Goal: Transaction & Acquisition: Purchase product/service

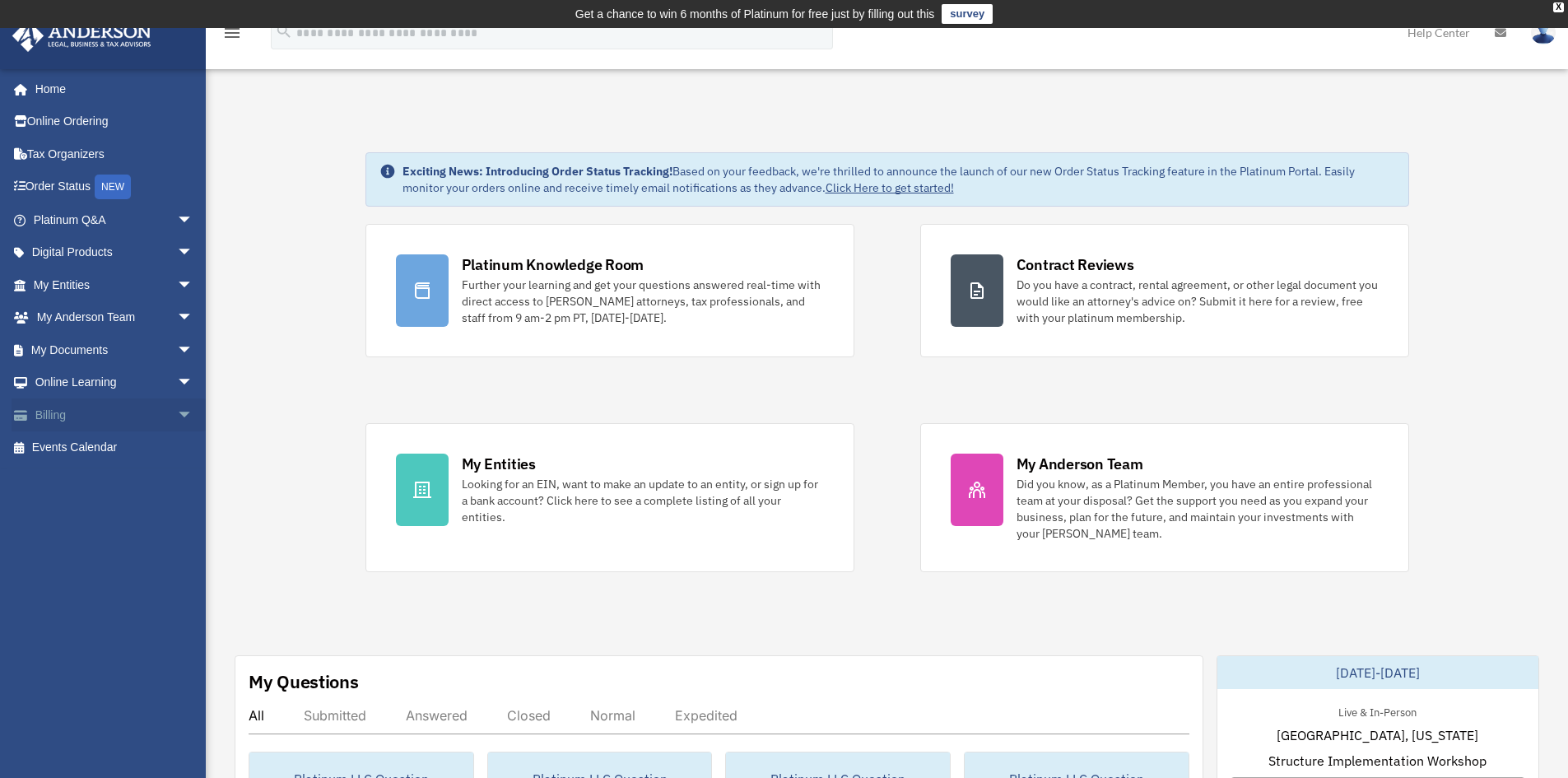
click at [177, 412] on span "arrow_drop_down" at bounding box center [194, 415] width 33 height 34
click at [95, 451] on link "$ Open Invoices" at bounding box center [120, 448] width 196 height 34
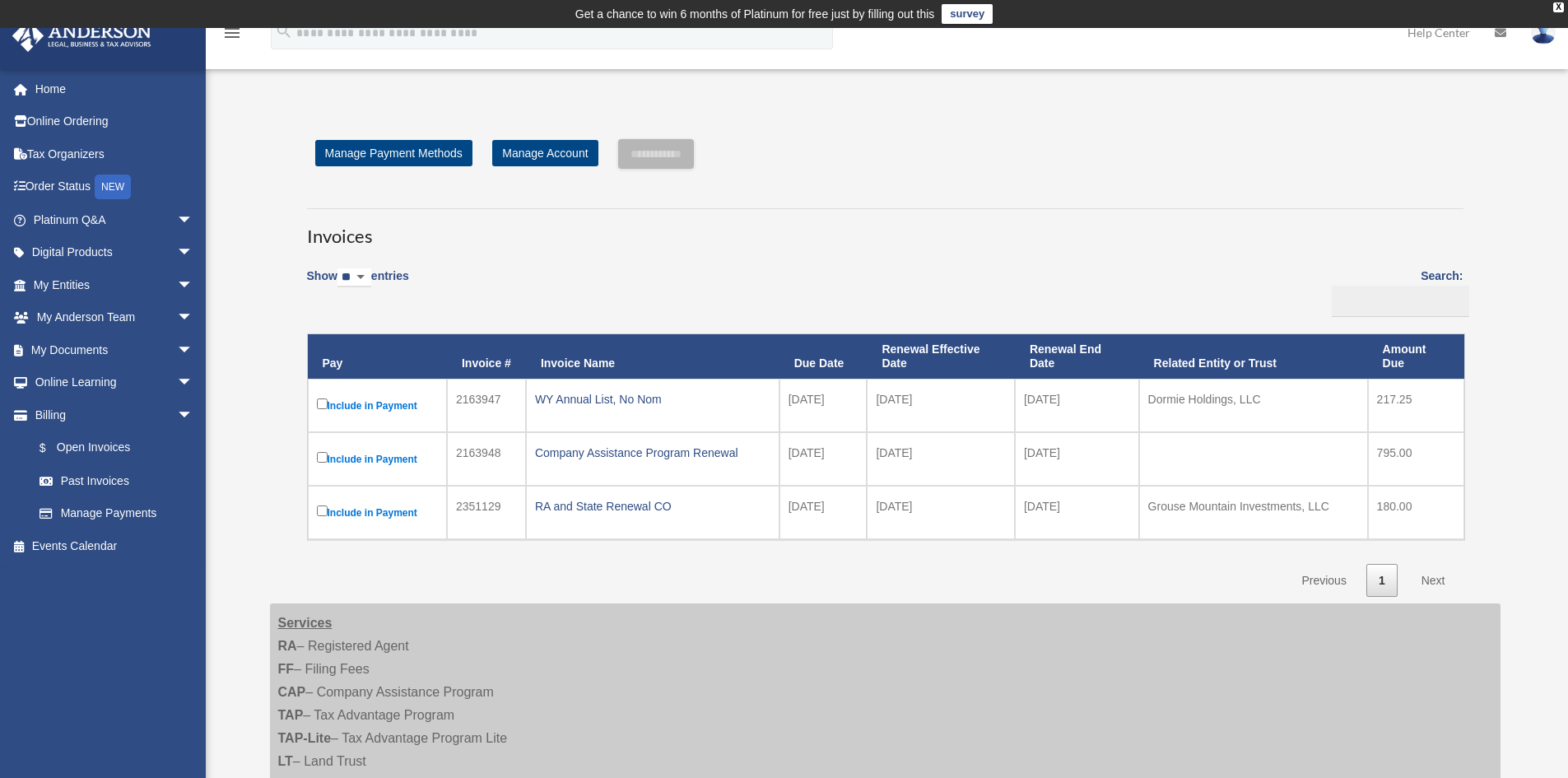
click at [356, 405] on label "Include in Payment" at bounding box center [377, 405] width 121 height 20
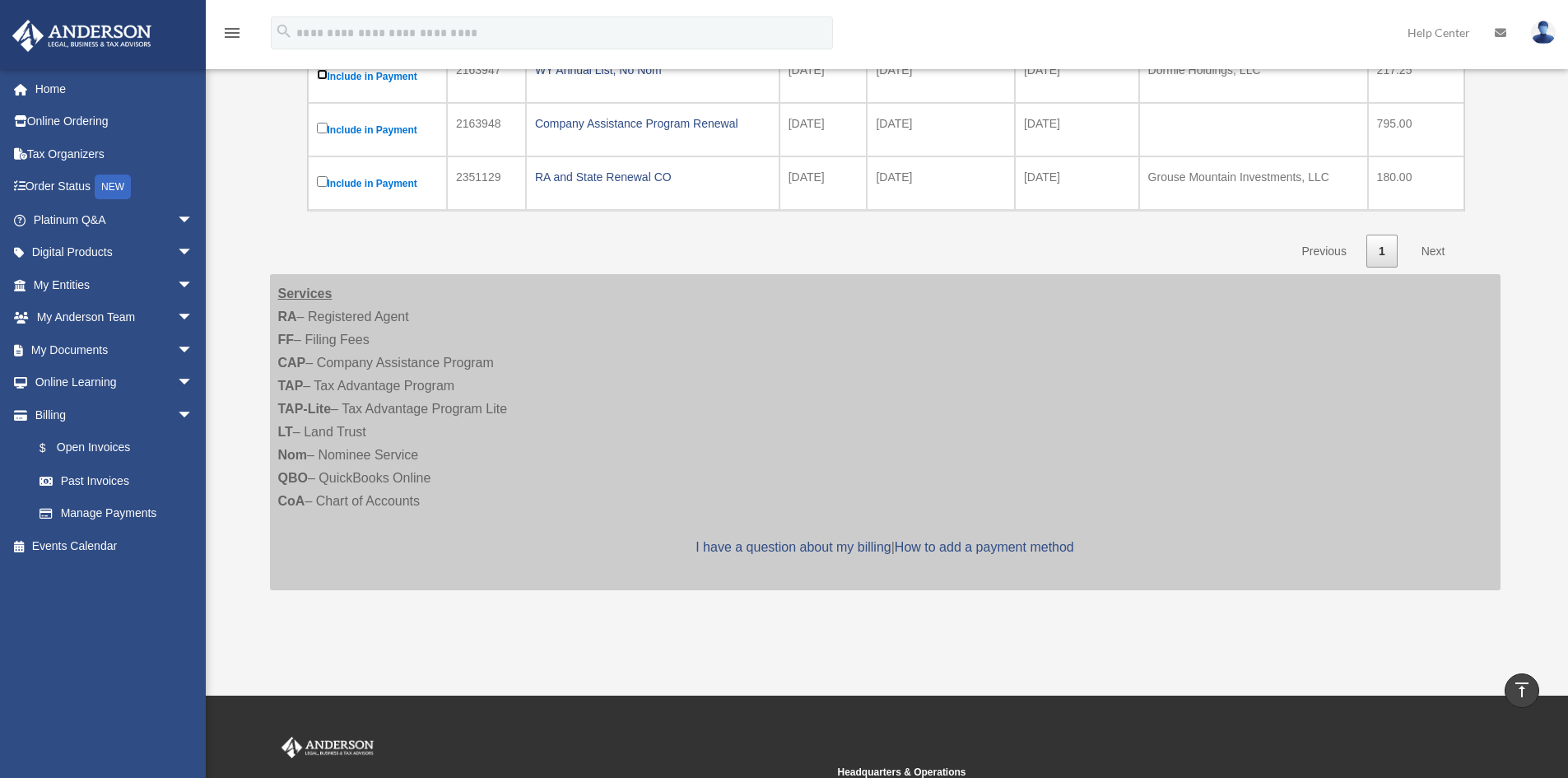
scroll to position [83, 0]
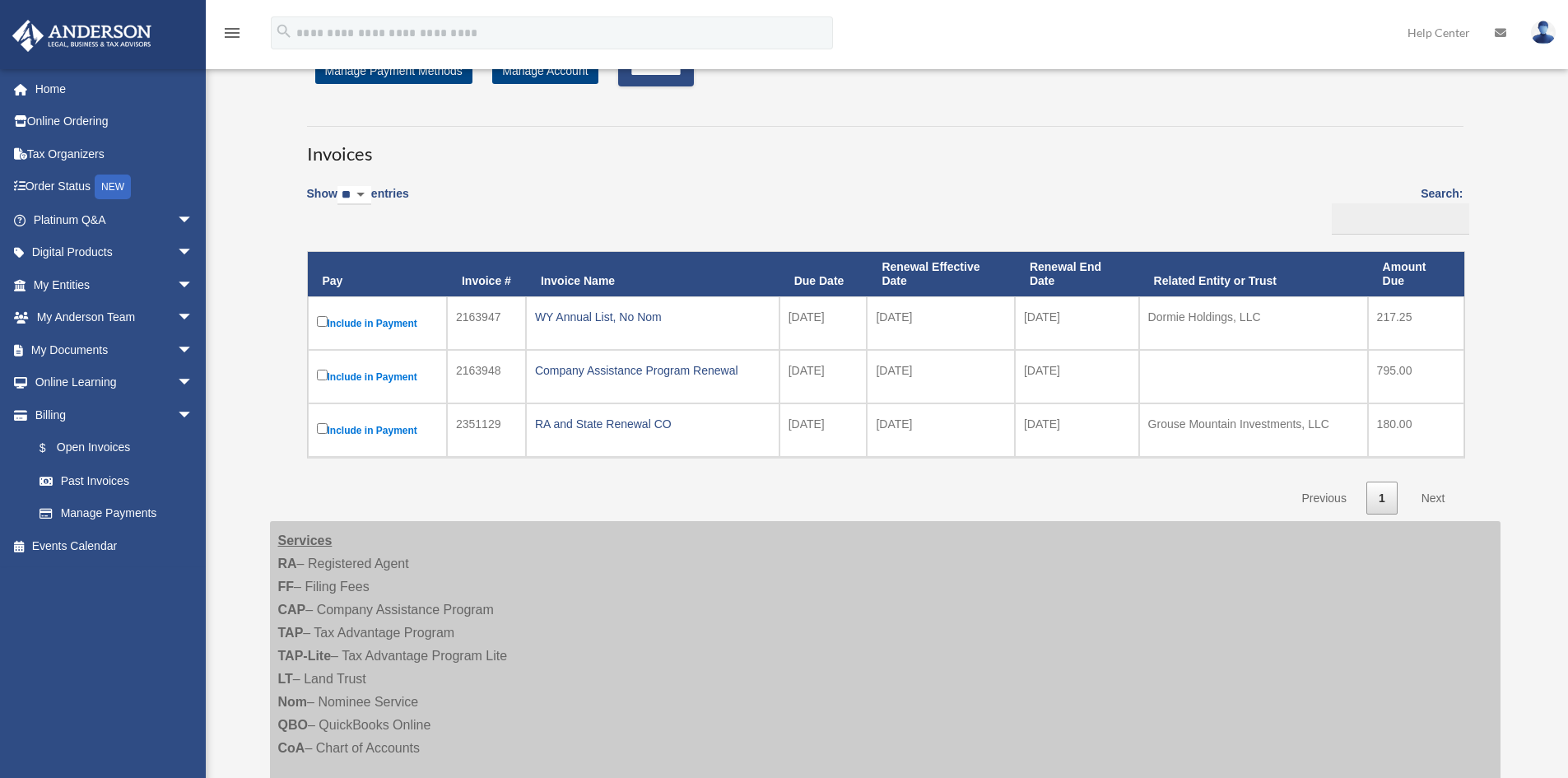
click at [361, 379] on label "Include in Payment" at bounding box center [377, 377] width 121 height 20
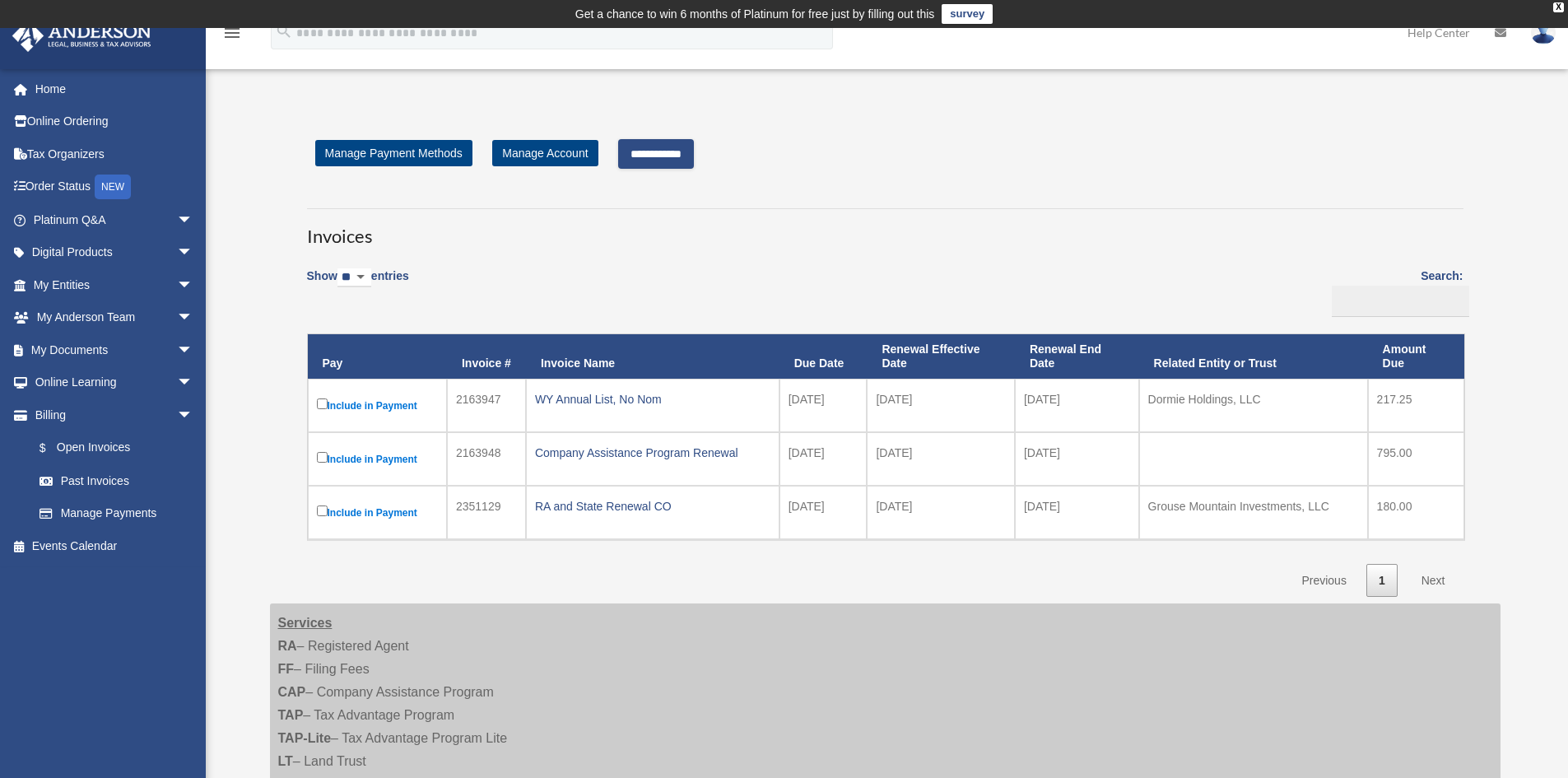
click at [672, 152] on input "**********" at bounding box center [655, 154] width 76 height 29
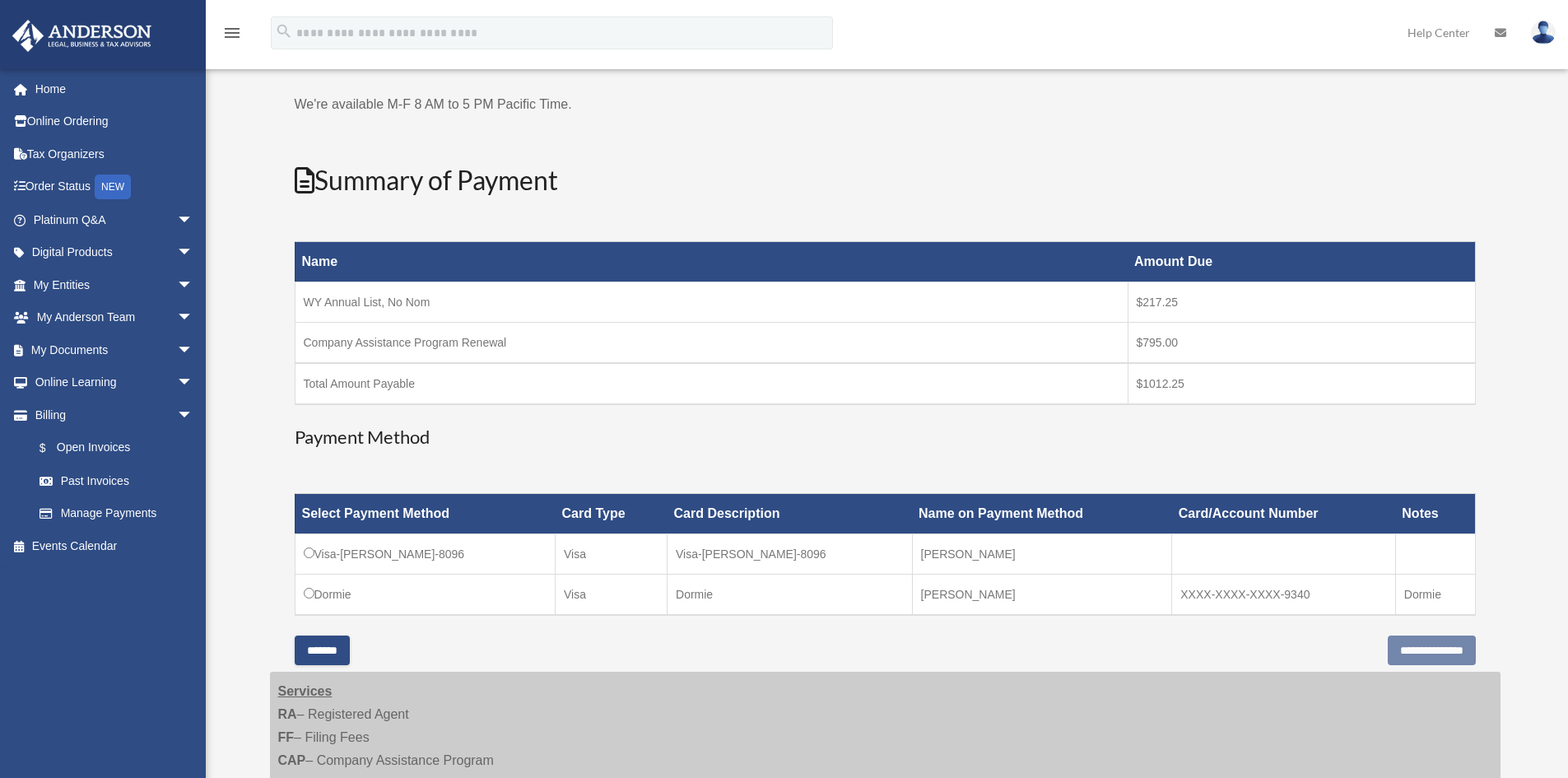
scroll to position [164, 0]
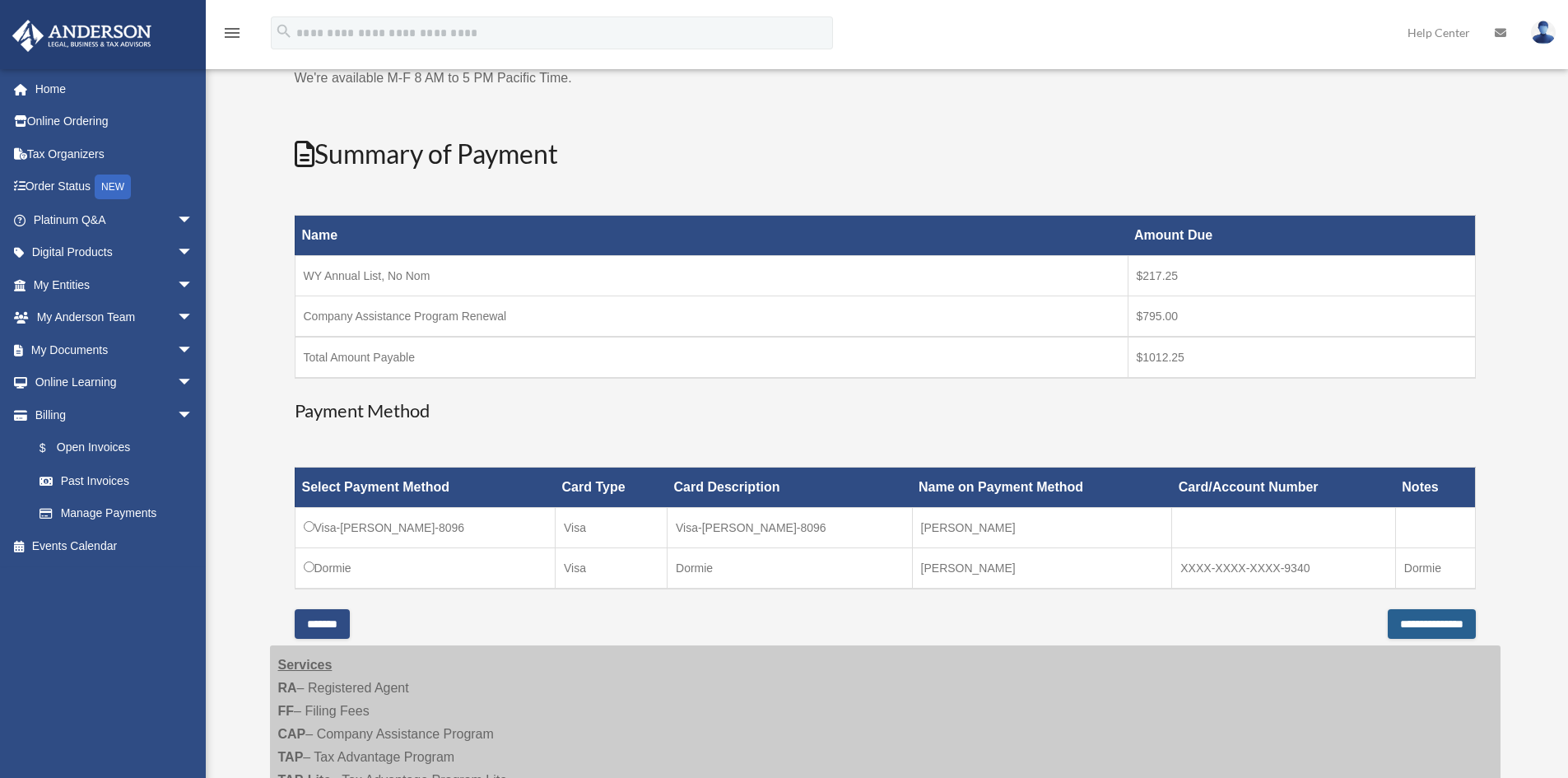
click at [1388, 620] on input "**********" at bounding box center [1432, 625] width 88 height 29
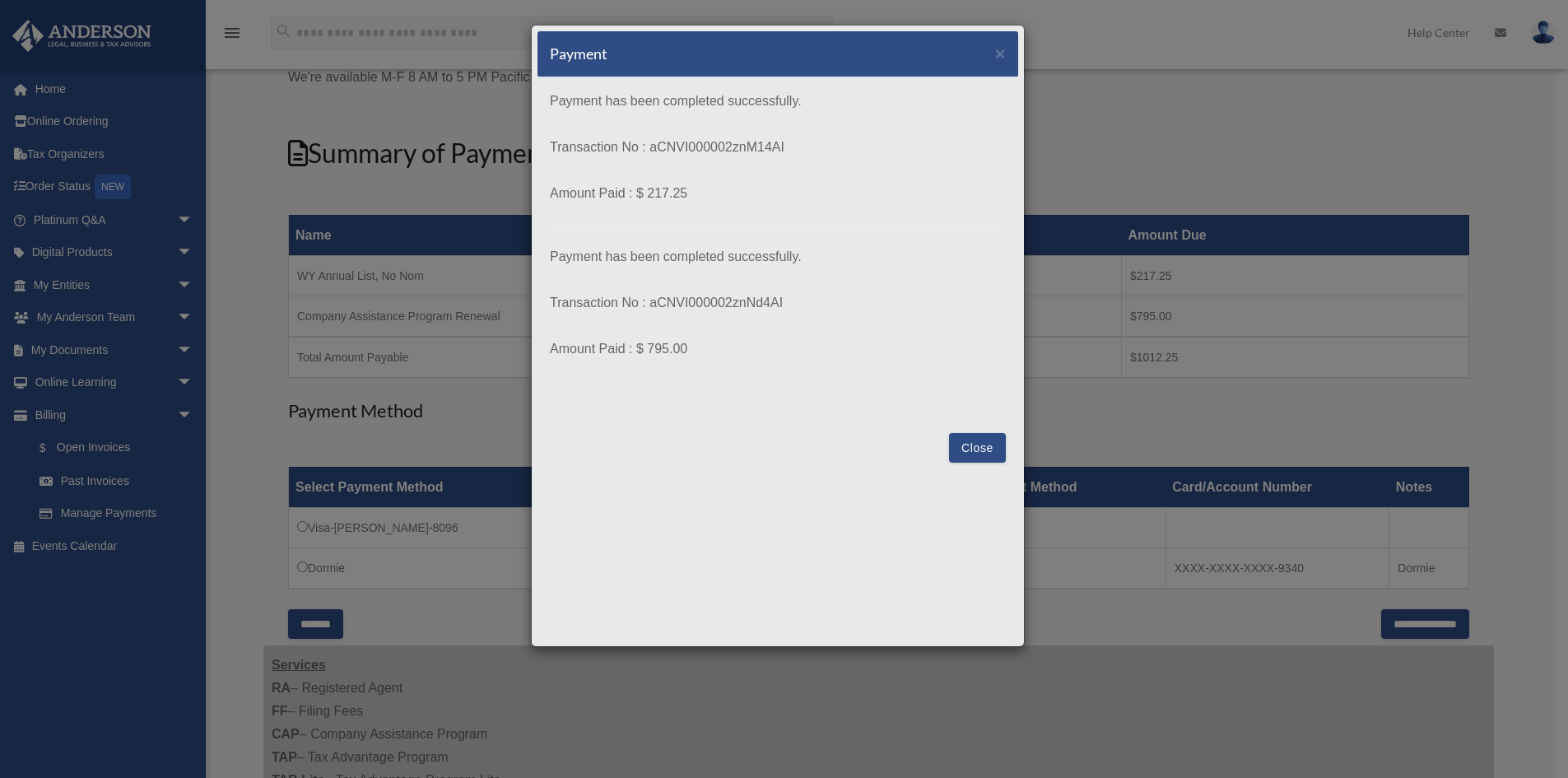
click at [975, 443] on button "Close" at bounding box center [978, 448] width 57 height 29
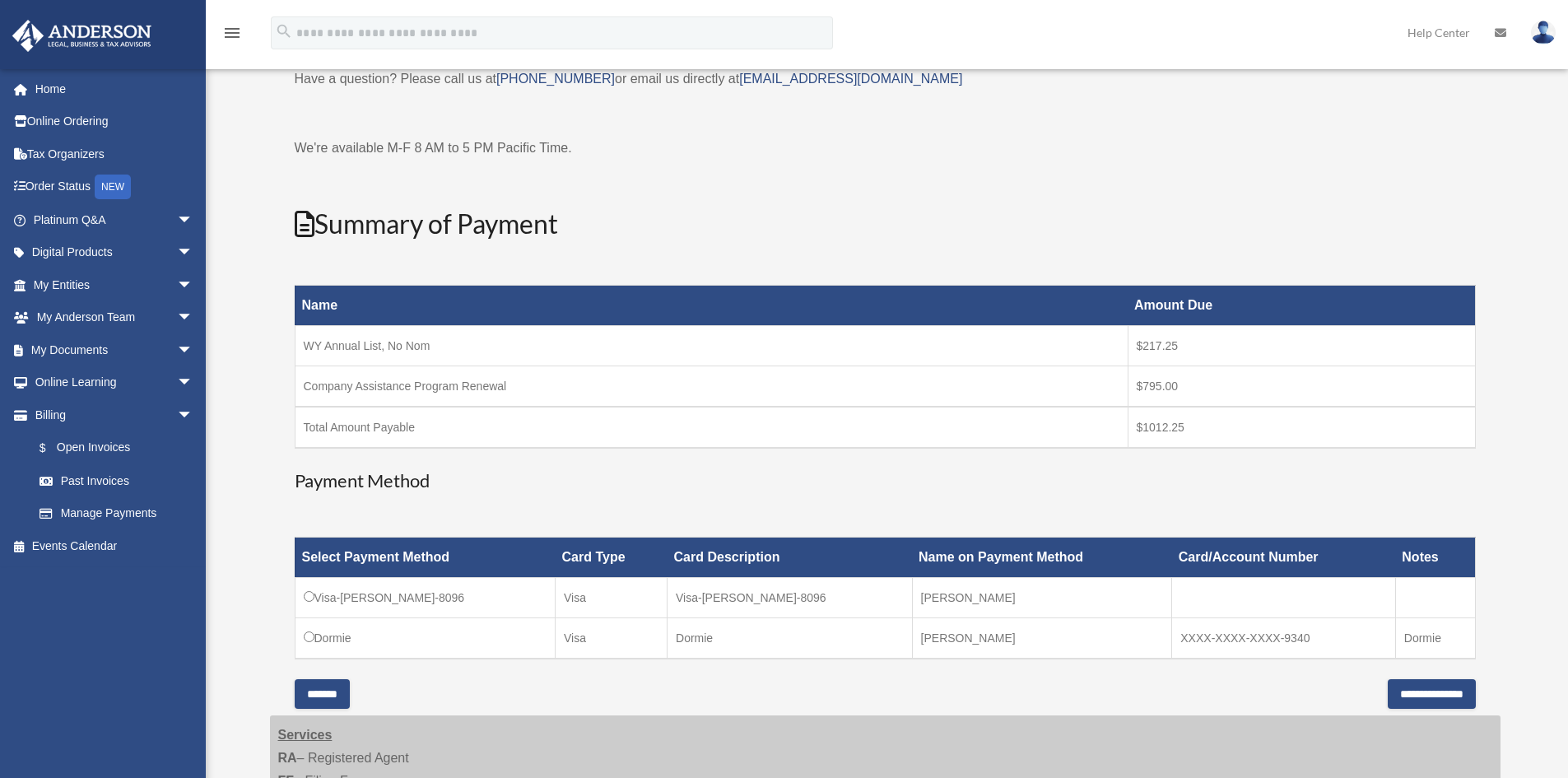
scroll to position [0, 0]
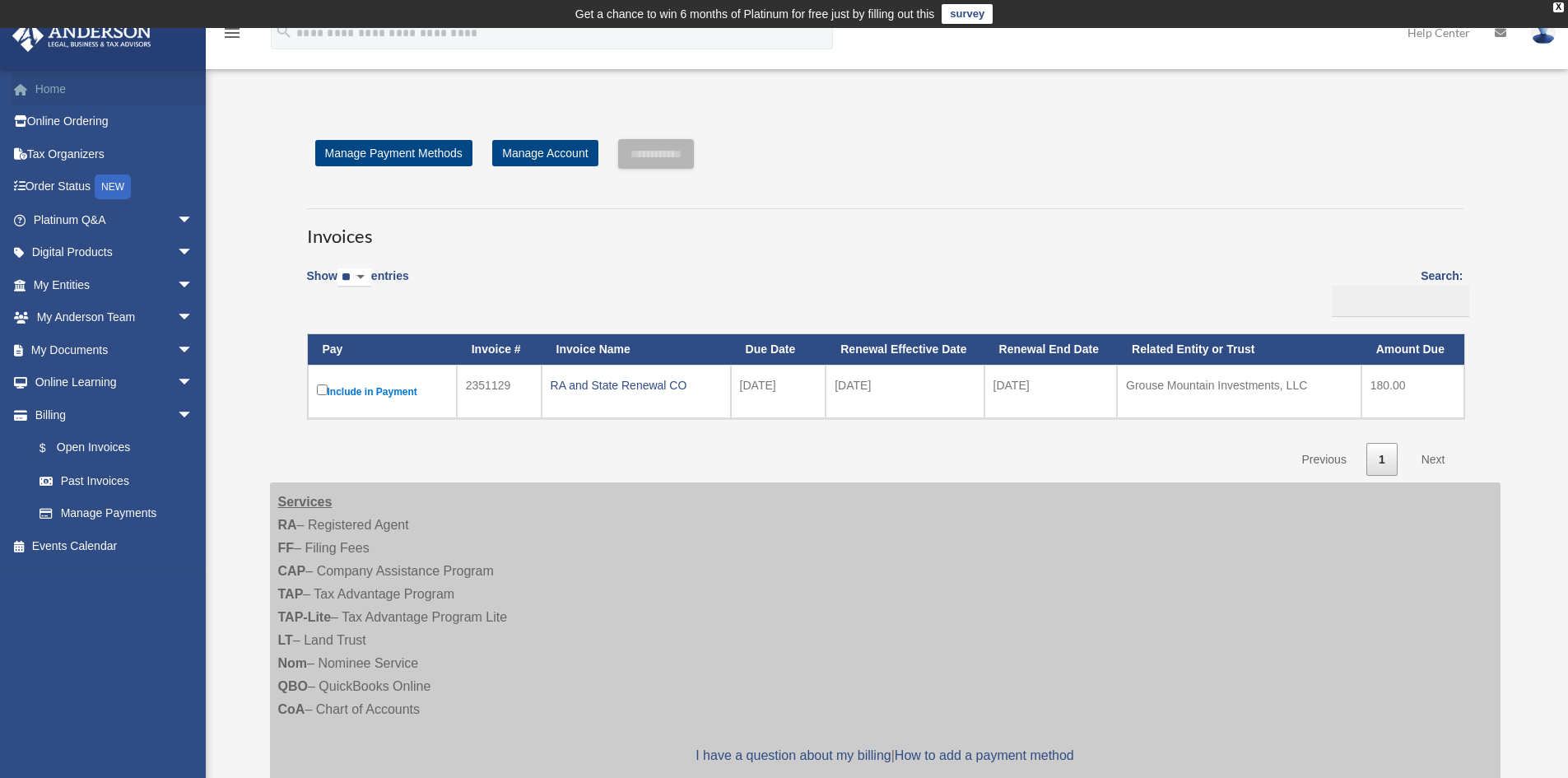
click at [54, 94] on link "Home" at bounding box center [115, 89] width 207 height 33
click at [76, 119] on link "Online Ordering" at bounding box center [115, 122] width 207 height 33
